Goal: Task Accomplishment & Management: Use online tool/utility

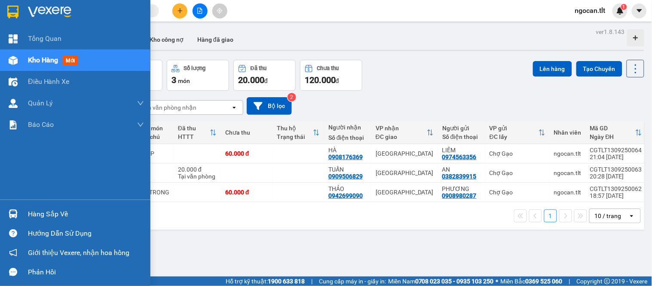
click at [1, 212] on div "Hàng sắp về" at bounding box center [75, 213] width 151 height 19
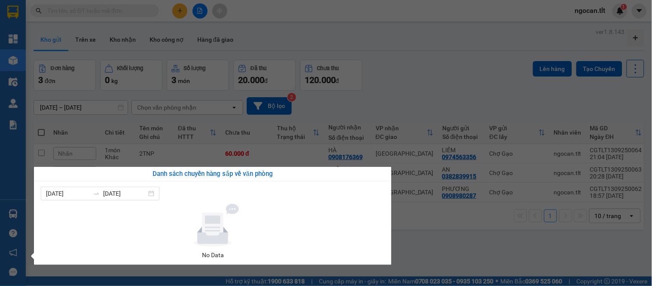
click at [409, 105] on section "Kết quả tìm kiếm ( 0 ) Bộ lọc Gửi 3 ngày gần nhất No Data ngocan.tlt 1 Tổng Qua…" at bounding box center [326, 143] width 652 height 286
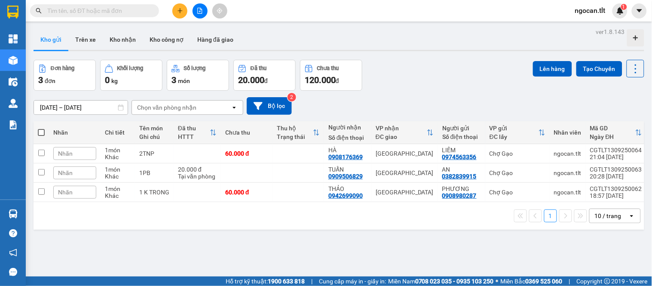
click at [13, 212] on img at bounding box center [13, 213] width 9 height 9
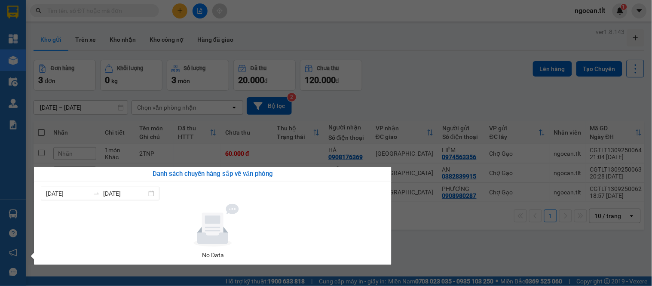
drag, startPoint x: 438, startPoint y: 77, endPoint x: 408, endPoint y: 76, distance: 30.1
click at [411, 76] on section "Kết quả tìm kiếm ( 0 ) Bộ lọc Gửi 3 ngày gần nhất No Data ngocan.tlt 1 Tổng Qua…" at bounding box center [326, 143] width 652 height 286
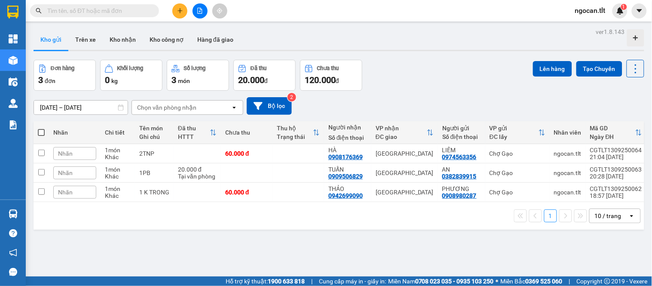
click at [119, 19] on div "Kết quả tìm kiếm ( 0 ) Bộ lọc Gửi 3 ngày gần nhất No Data ngocan.tlt 1" at bounding box center [326, 11] width 652 height 22
click at [117, 15] on span at bounding box center [94, 10] width 129 height 13
click at [114, 9] on input "text" at bounding box center [97, 10] width 101 height 9
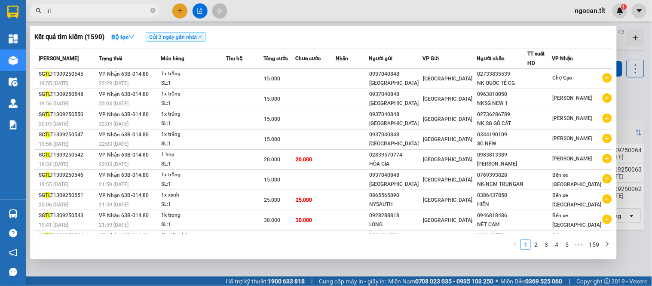
type input "t"
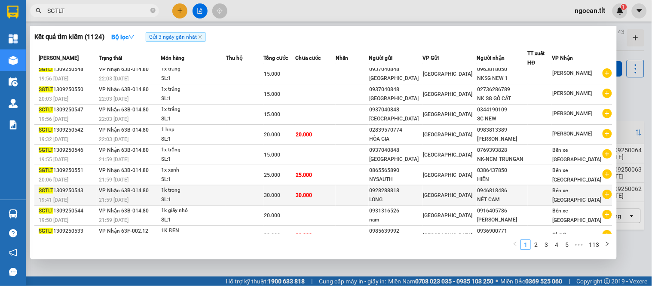
scroll to position [38, 0]
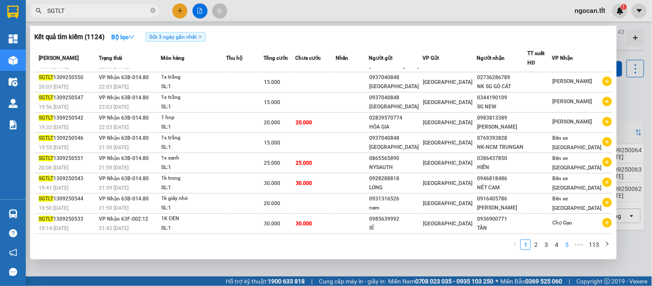
type input "SGTLT"
click at [566, 243] on link "5" at bounding box center [566, 244] width 9 height 9
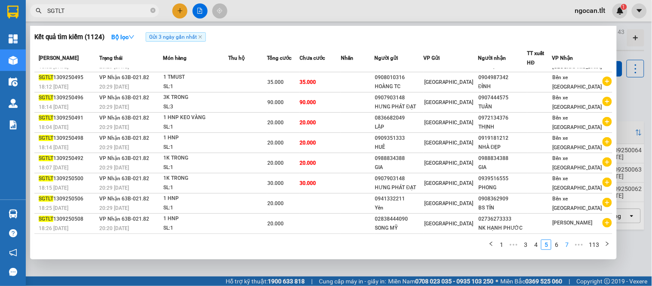
click at [566, 242] on link "7" at bounding box center [566, 244] width 9 height 9
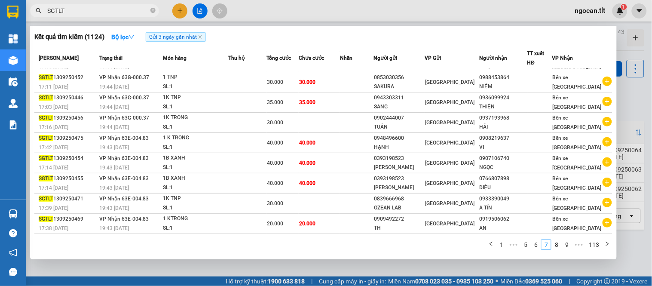
click at [566, 242] on link "9" at bounding box center [566, 244] width 9 height 9
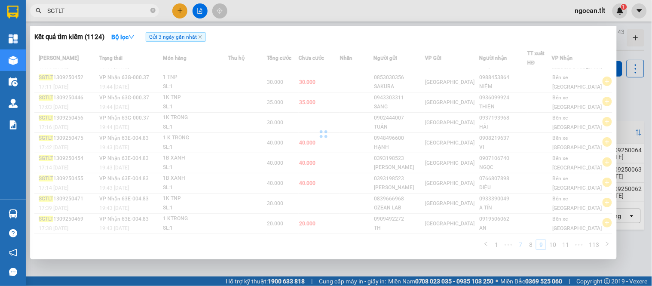
click at [566, 242] on div "Mã ĐH Trạng thái Món hàng Thu hộ Tổng cước Chưa cước Nhãn Người gửi VP Gửi Ngườ…" at bounding box center [323, 151] width 578 height 207
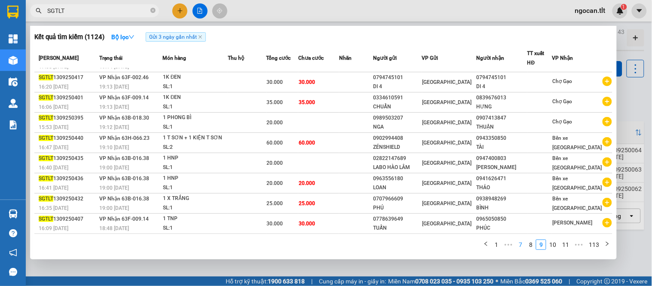
click at [566, 242] on link "11" at bounding box center [566, 244] width 12 height 9
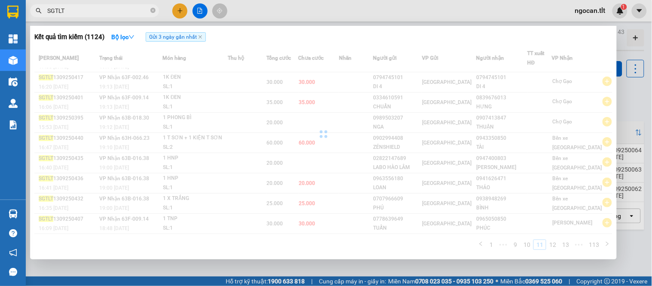
click at [566, 242] on div "Mã ĐH Trạng thái Món hàng Thu hộ Tổng cước Chưa cước Nhãn Người gửi VP Gửi Ngườ…" at bounding box center [323, 151] width 578 height 207
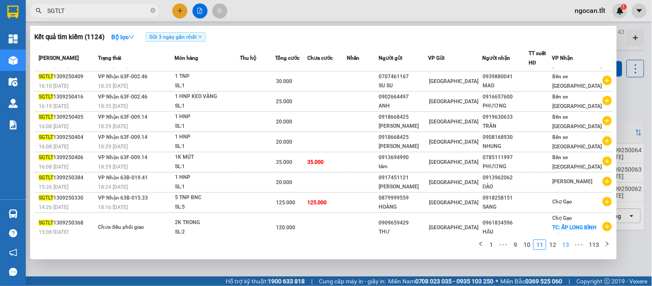
click at [566, 242] on link "13" at bounding box center [566, 244] width 12 height 9
click at [566, 242] on div "Mã ĐH Trạng thái Món hàng Thu hộ Tổng cước Chưa cước Nhãn Người gửi VP Gửi Ngườ…" at bounding box center [323, 151] width 578 height 207
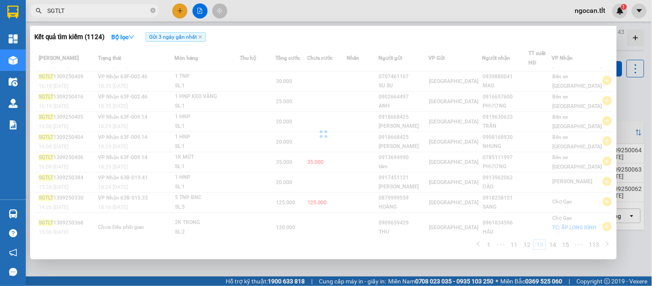
click at [566, 242] on link "15" at bounding box center [566, 244] width 12 height 9
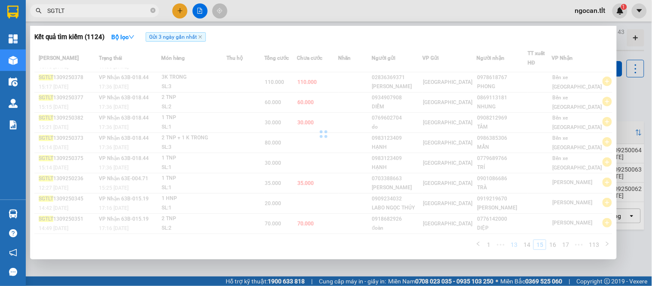
click at [566, 242] on div "Mã ĐH Trạng thái Món hàng Thu hộ Tổng cước Chưa cước Nhãn Người gửi VP Gửi Ngườ…" at bounding box center [323, 151] width 578 height 207
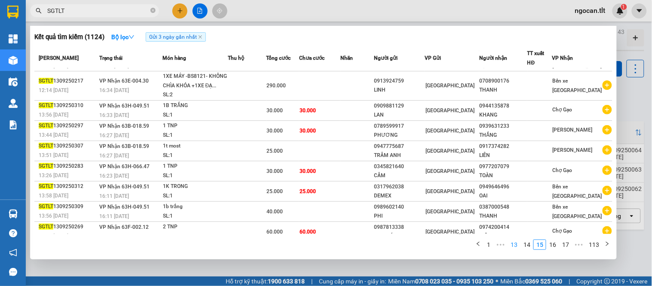
click at [566, 242] on link "17" at bounding box center [566, 244] width 12 height 9
click at [566, 242] on div "Mã ĐH Trạng thái Món hàng Thu hộ Tổng cước Chưa cước Nhãn Người gửi VP Gửi Ngườ…" at bounding box center [323, 151] width 578 height 207
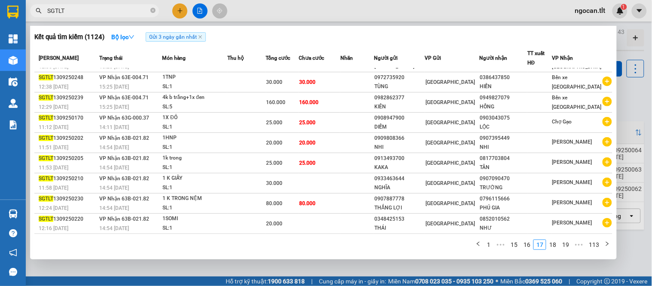
click at [566, 242] on link "19" at bounding box center [566, 244] width 12 height 9
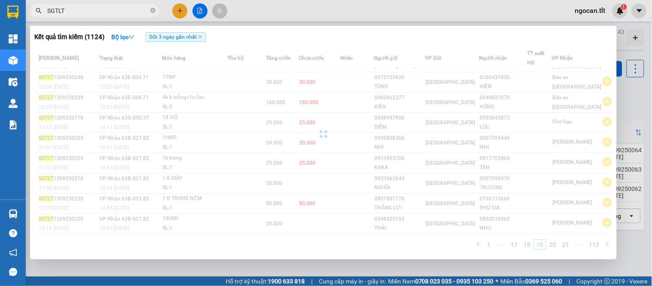
click at [566, 242] on div "Mã ĐH Trạng thái Món hàng Thu hộ Tổng cước Chưa cước Nhãn Người gửi VP Gửi Ngườ…" at bounding box center [323, 151] width 578 height 207
click at [566, 242] on link "21" at bounding box center [566, 244] width 12 height 9
click at [566, 242] on div "Mã ĐH Trạng thái Món hàng Thu hộ Tổng cước Chưa cước Nhãn Người gửi VP Gửi Ngườ…" at bounding box center [323, 151] width 578 height 207
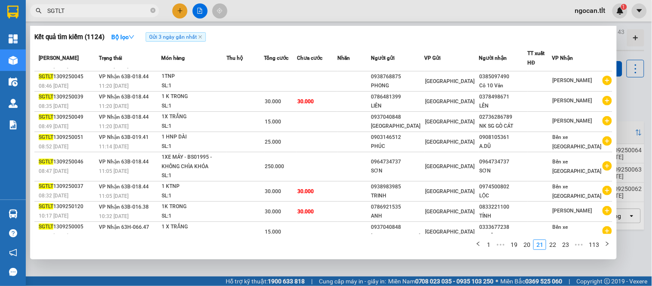
click at [566, 242] on link "23" at bounding box center [566, 244] width 12 height 9
click at [566, 242] on div "Mã ĐH Trạng thái Món hàng Thu hộ Tổng cước Chưa cước Nhãn Người gửi VP Gửi Ngườ…" at bounding box center [323, 151] width 578 height 207
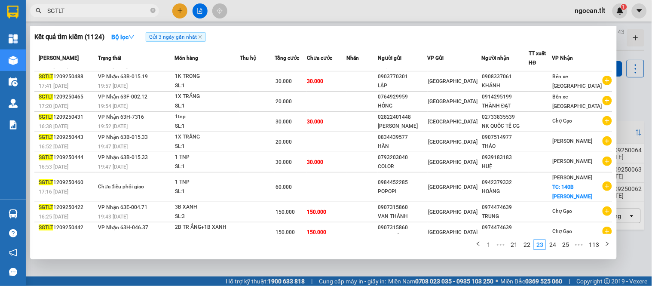
click at [566, 242] on link "25" at bounding box center [566, 244] width 12 height 9
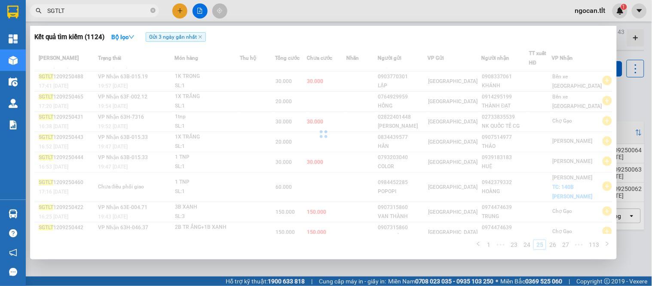
click at [566, 242] on div "Mã ĐH Trạng thái Món hàng Thu hộ Tổng cước Chưa cước Nhãn Người gửi VP Gửi Ngườ…" at bounding box center [323, 151] width 578 height 207
click at [566, 242] on link "27" at bounding box center [566, 244] width 12 height 9
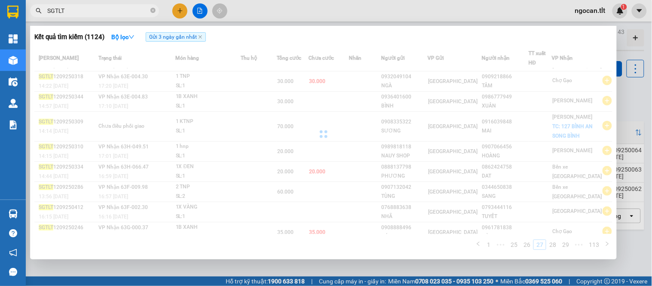
click at [566, 242] on div "Mã ĐH Trạng thái Món hàng Thu hộ Tổng cước Chưa cước Nhãn Người gửi VP Gửi Ngườ…" at bounding box center [323, 151] width 578 height 207
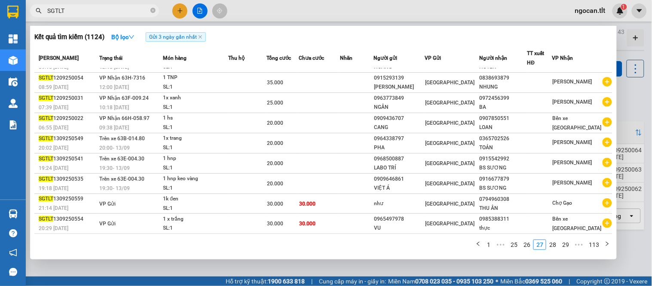
click at [566, 242] on link "29" at bounding box center [566, 244] width 12 height 9
click at [566, 242] on div "Mã ĐH Trạng thái Món hàng Thu hộ Tổng cước Chưa cước Nhãn Người gửi VP Gửi Ngườ…" at bounding box center [323, 151] width 578 height 207
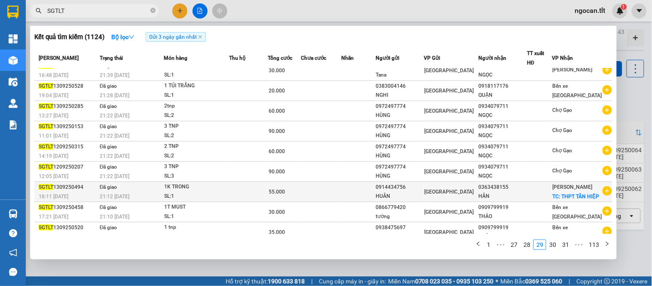
scroll to position [0, 0]
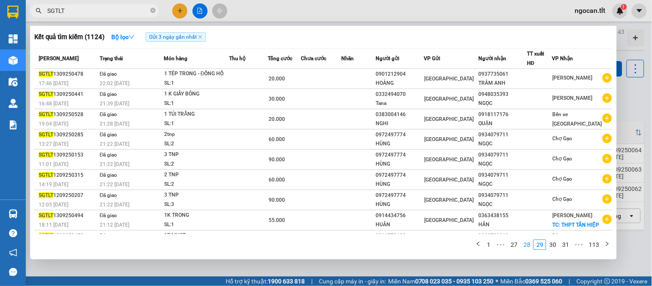
click at [529, 246] on link "28" at bounding box center [527, 244] width 12 height 9
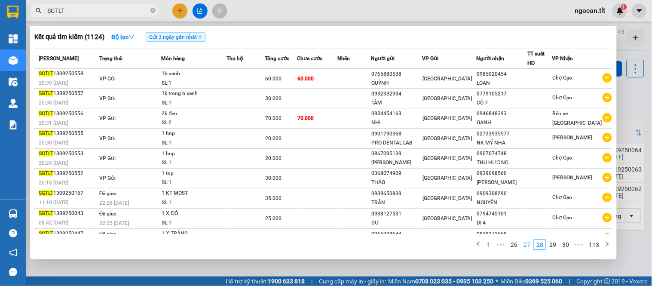
click at [532, 244] on link "27" at bounding box center [527, 244] width 12 height 9
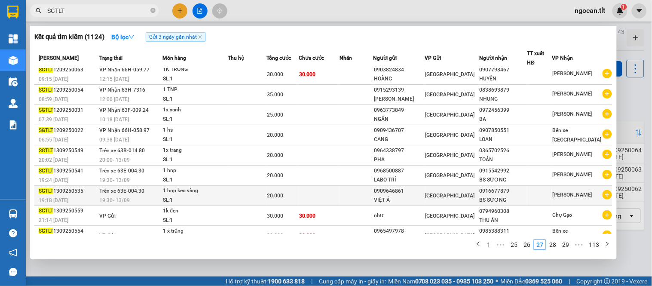
scroll to position [37, 0]
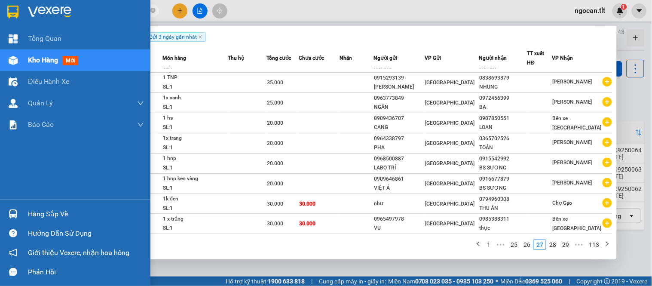
drag, startPoint x: 5, startPoint y: 11, endPoint x: 132, endPoint y: 2, distance: 128.1
click at [6, 12] on div at bounding box center [75, 14] width 151 height 28
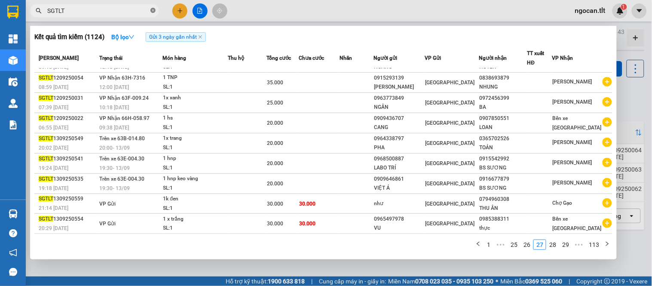
click at [154, 12] on icon "close-circle" at bounding box center [153, 10] width 5 height 5
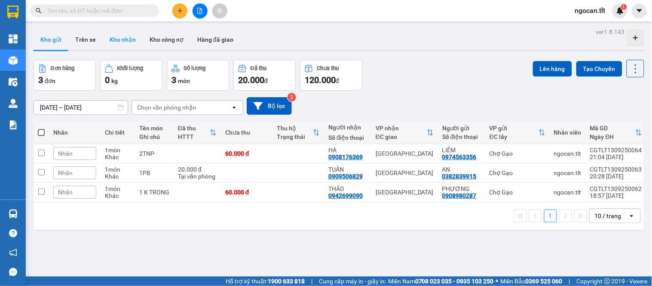
click at [118, 37] on button "Kho nhận" at bounding box center [123, 39] width 40 height 21
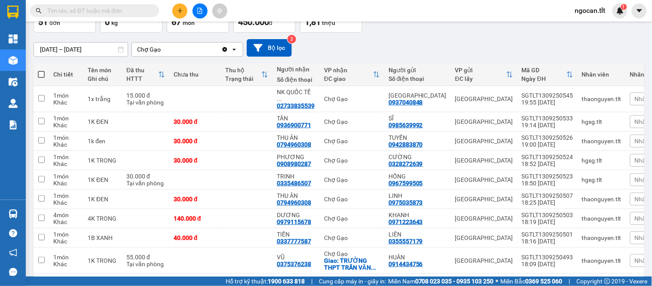
scroll to position [107, 0]
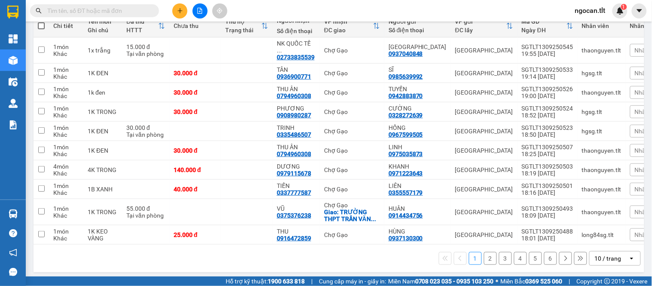
click at [629, 256] on icon "open" at bounding box center [632, 258] width 7 height 7
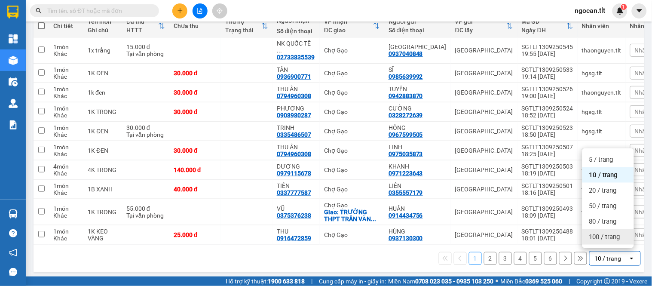
click at [609, 236] on span "100 / trang" at bounding box center [605, 237] width 31 height 9
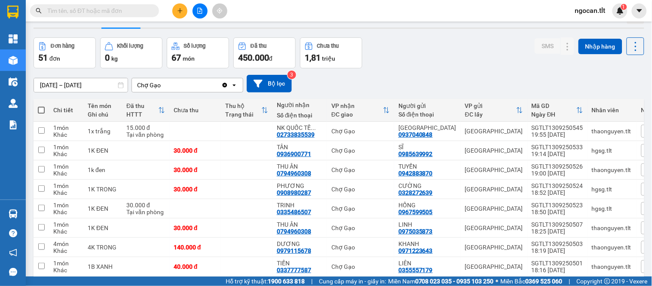
scroll to position [0, 0]
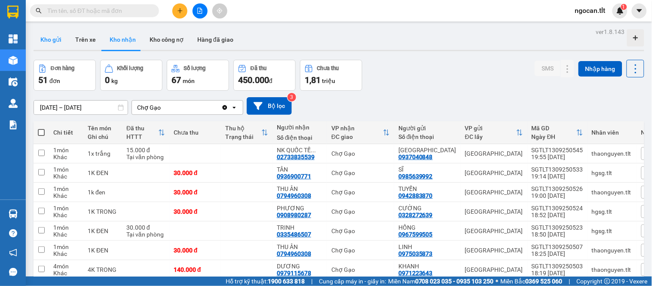
click at [48, 47] on button "Kho gửi" at bounding box center [51, 39] width 35 height 21
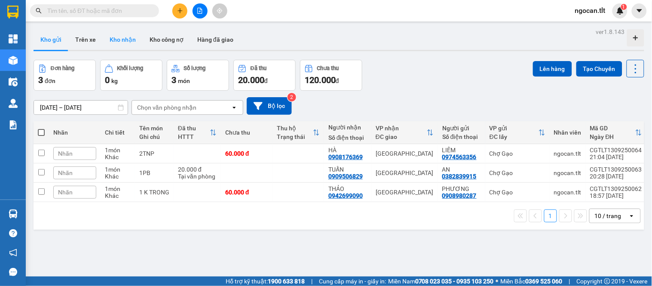
click at [131, 42] on button "Kho nhận" at bounding box center [123, 39] width 40 height 21
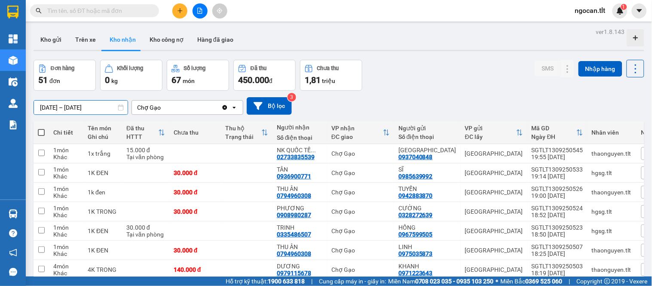
click at [75, 102] on input "[DATE] – [DATE]" at bounding box center [81, 108] width 94 height 14
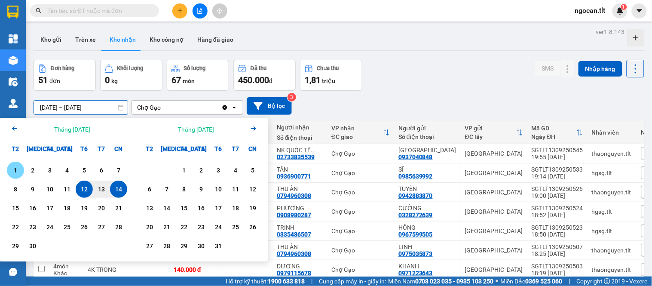
click at [22, 172] on div "1" at bounding box center [15, 170] width 17 height 17
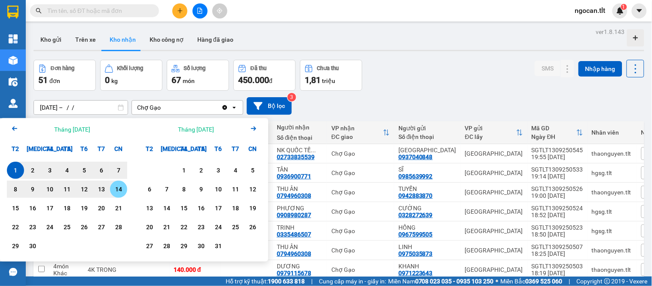
click at [119, 189] on div "14" at bounding box center [119, 189] width 12 height 10
type input "01/09/2025 – 14/09/2025"
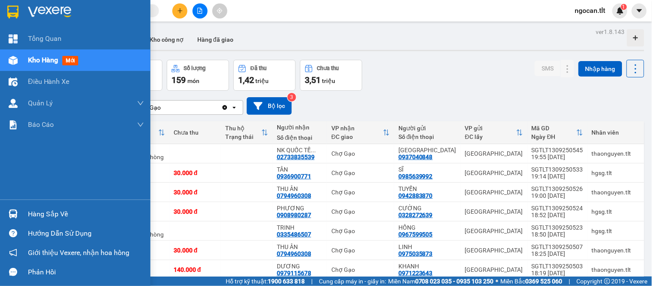
click at [21, 209] on div "Hàng sắp về" at bounding box center [75, 213] width 151 height 19
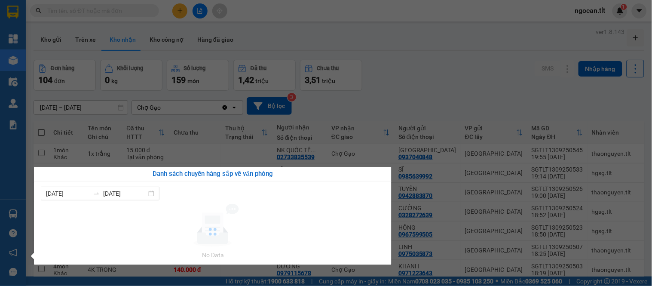
click at [369, 54] on section "Kết quả tìm kiếm ( 1124 ) Bộ lọc Gửi 3 ngày gần nhất Mã ĐH Trạng thái Món hàng …" at bounding box center [326, 143] width 652 height 286
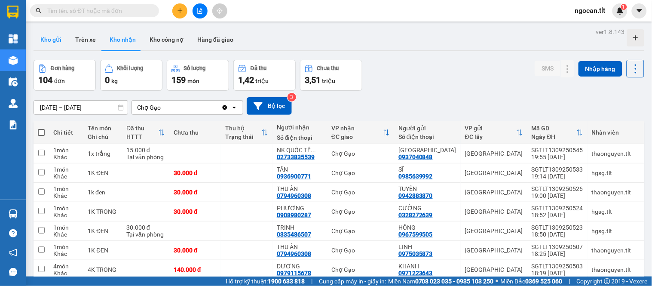
click at [65, 40] on button "Kho gửi" at bounding box center [51, 39] width 35 height 21
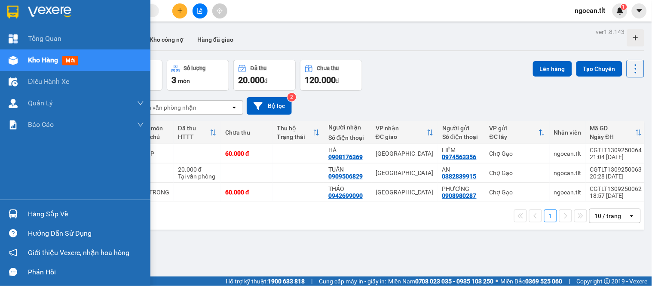
click at [11, 209] on div at bounding box center [13, 213] width 15 height 15
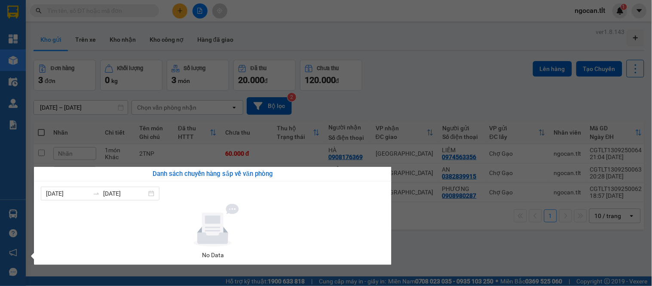
click at [375, 114] on section "Kết quả tìm kiếm ( 1124 ) Bộ lọc Gửi 3 ngày gần nhất Mã ĐH Trạng thái Món hàng …" at bounding box center [326, 143] width 652 height 286
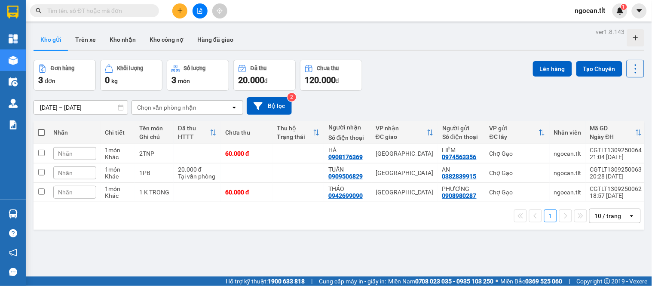
click at [40, 133] on span at bounding box center [41, 132] width 7 height 7
click at [41, 128] on input "checkbox" at bounding box center [41, 128] width 0 height 0
checkbox input "true"
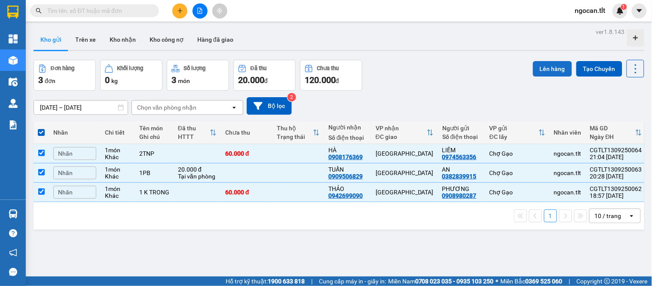
click at [533, 68] on button "Lên hàng" at bounding box center [552, 68] width 39 height 15
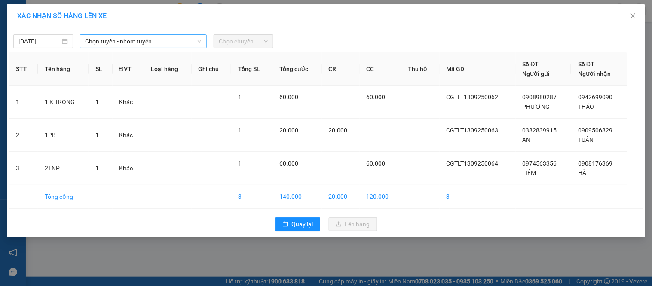
click at [105, 44] on span "Chọn tuyến - nhóm tuyến" at bounding box center [143, 41] width 117 height 13
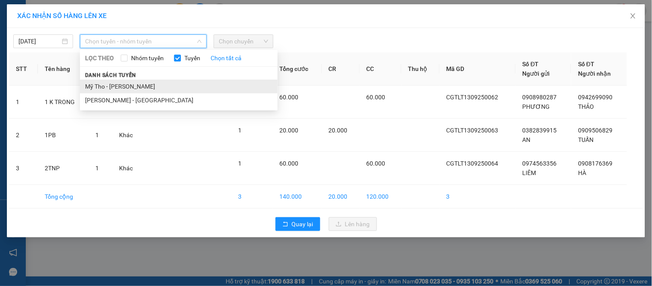
click at [122, 88] on li "Mỹ Tho - Hồ Chí Minh" at bounding box center [179, 87] width 198 height 14
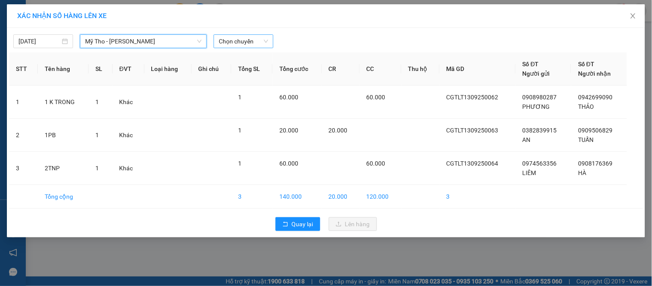
click at [230, 41] on span "Chọn chuyến" at bounding box center [243, 41] width 49 height 13
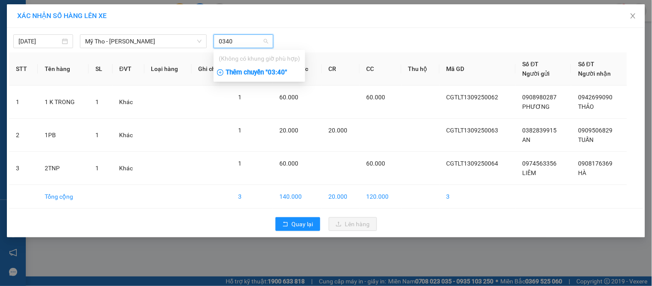
type input "0340"
click at [273, 68] on div "Thêm chuyến " 03:40 "" at bounding box center [260, 72] width 92 height 15
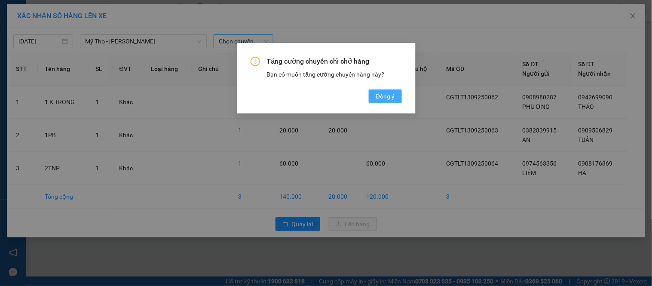
click at [399, 97] on button "Đồng ý" at bounding box center [385, 96] width 33 height 14
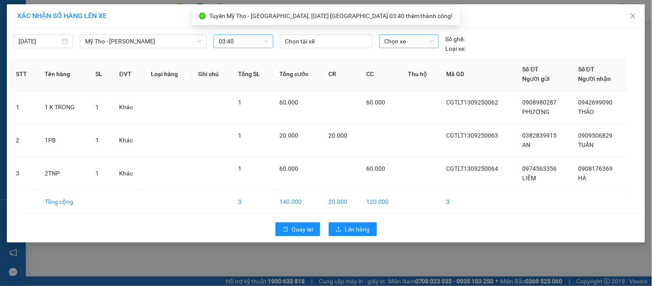
click at [401, 45] on span "Chọn xe" at bounding box center [409, 41] width 49 height 13
type input "519"
click at [415, 50] on body "Kết quả tìm kiếm ( 1124 ) Bộ lọc Gửi 3 ngày gần nhất Mã ĐH Trạng thái Món hàng …" at bounding box center [326, 143] width 652 height 286
click at [415, 46] on span "Chọn xe" at bounding box center [409, 41] width 49 height 13
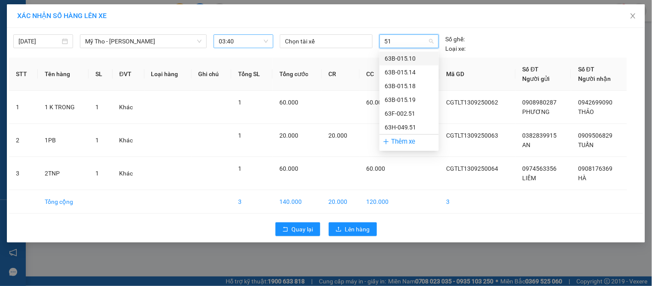
type input "519"
click at [414, 59] on div "63B-015.19" at bounding box center [409, 58] width 49 height 9
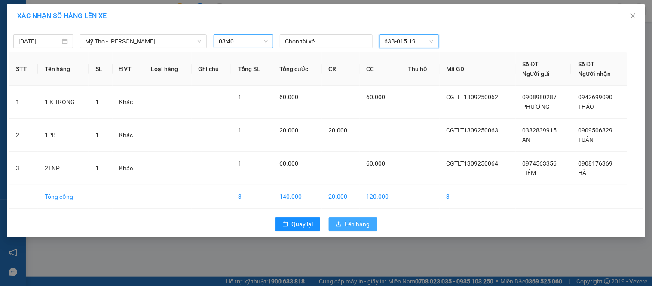
click at [364, 222] on span "Lên hàng" at bounding box center [357, 223] width 25 height 9
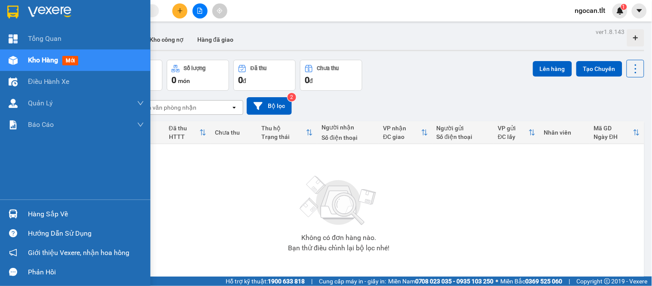
click at [0, 202] on div "Hàng sắp về Hướng dẫn sử dụng Giới thiệu Vexere, nhận hoa hồng Phản hồi" at bounding box center [75, 241] width 151 height 82
click at [11, 209] on img at bounding box center [13, 213] width 9 height 9
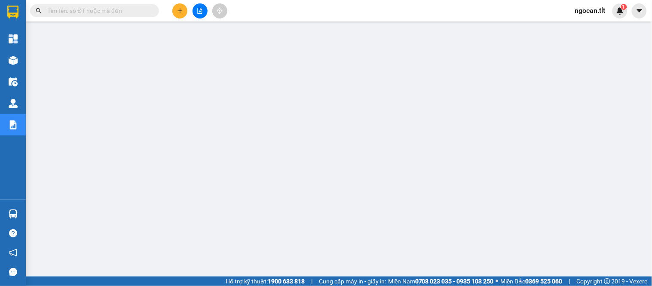
click at [201, 15] on button at bounding box center [200, 10] width 15 height 15
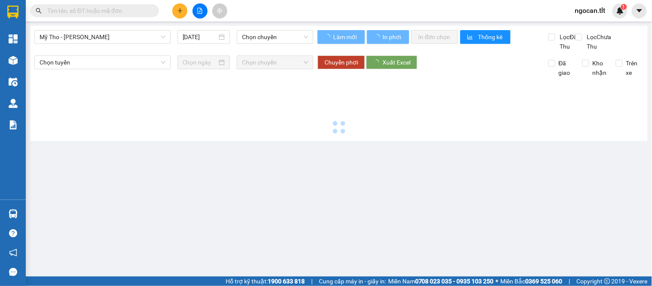
type input "[DATE]"
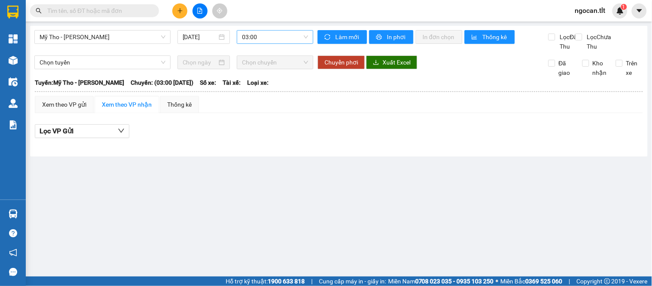
click at [260, 34] on span "03:00" at bounding box center [275, 37] width 66 height 13
click at [345, 25] on main "Mỹ Tho - [GEOGRAPHIC_DATA] [DATE] 03:00 Làm mới In phơi In đơn chọn Thống kê Lọ…" at bounding box center [326, 138] width 652 height 277
drag, startPoint x: 359, startPoint y: 35, endPoint x: 348, endPoint y: 34, distance: 10.8
click at [358, 33] on span "Làm mới" at bounding box center [347, 36] width 25 height 9
click at [286, 34] on span "03:00" at bounding box center [275, 37] width 66 height 13
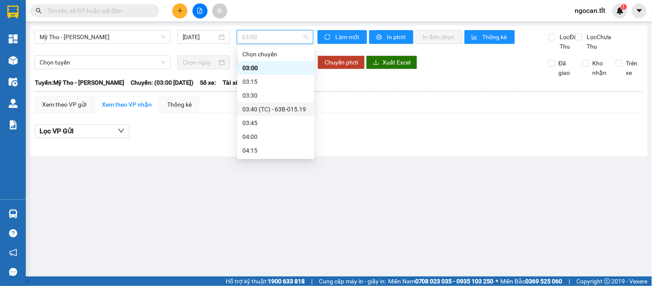
click at [272, 112] on div "03:40 (TC) - 63B-015.19" at bounding box center [276, 108] width 67 height 9
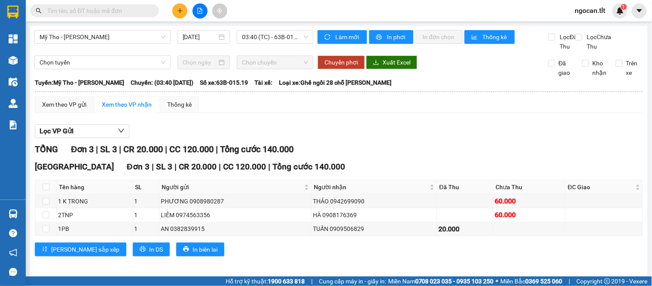
click at [63, 125] on div "Xem theo VP gửi Xem theo VP nhận Thống kê Lọc VP Gửi TỔNG Đơn 3 | SL 3 | CR 20…" at bounding box center [339, 181] width 609 height 171
click at [68, 109] on div "Xem theo VP gửi" at bounding box center [64, 104] width 44 height 9
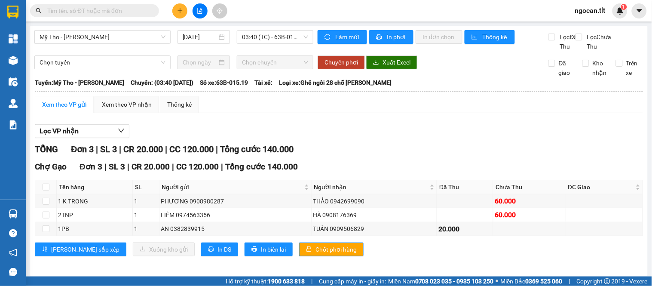
click at [310, 262] on div "Chợ Gạo Đơn 3 | SL 3 | CR 20.000 | CC 120.000 | Tổng cước 140.000 Tên hàng SL N…" at bounding box center [339, 211] width 609 height 102
drag, startPoint x: 312, startPoint y: 265, endPoint x: 293, endPoint y: 246, distance: 26.8
click at [312, 256] on button "Chốt phơi hàng" at bounding box center [331, 250] width 65 height 14
